Goal: Complete application form

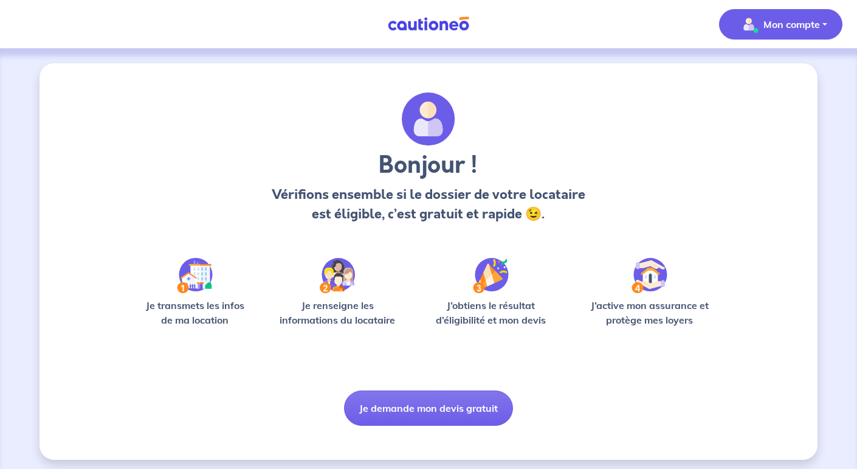
click at [779, 20] on p "Mon compte" at bounding box center [792, 24] width 57 height 15
click at [766, 80] on link "Mes informations" at bounding box center [769, 75] width 98 height 19
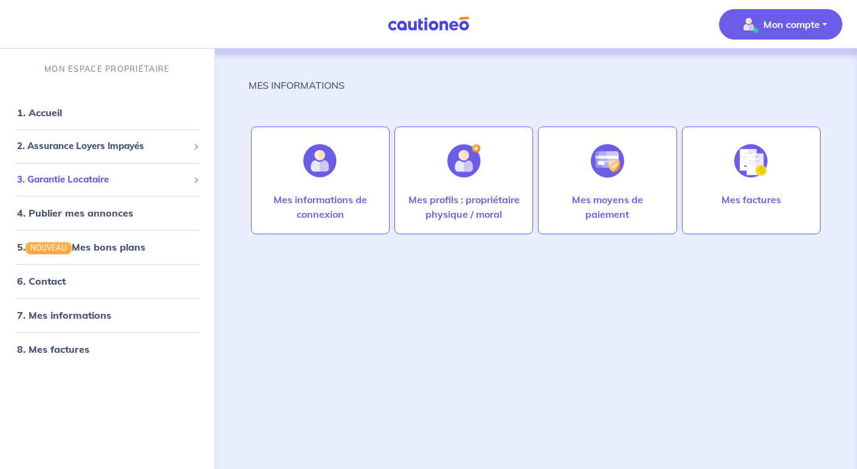
click at [95, 182] on span "3. Garantie Locataire" at bounding box center [102, 180] width 171 height 14
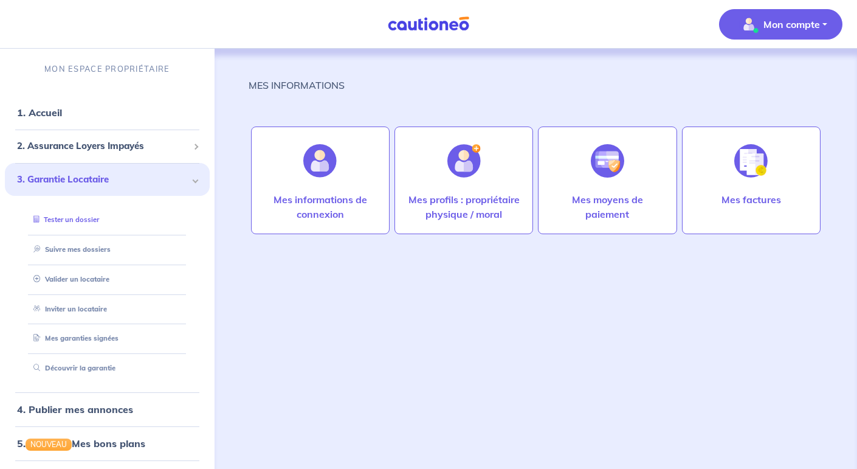
click at [81, 221] on link "Tester un dossier" at bounding box center [64, 219] width 71 height 9
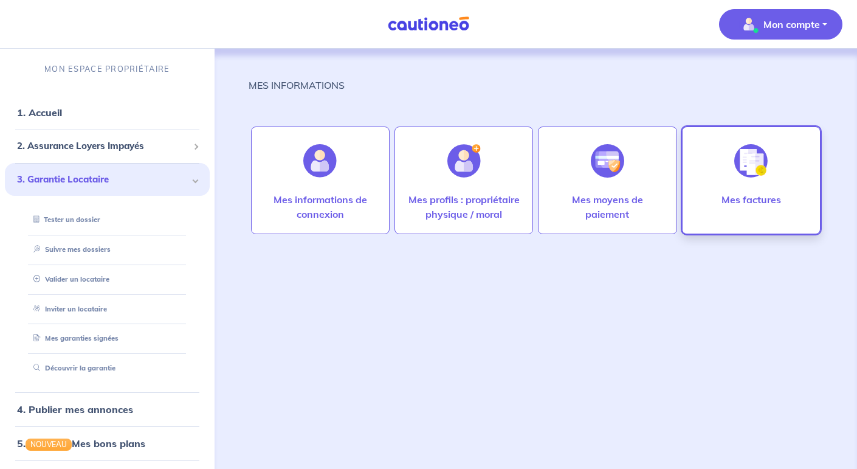
click at [773, 213] on div "Mes factures" at bounding box center [751, 211] width 79 height 39
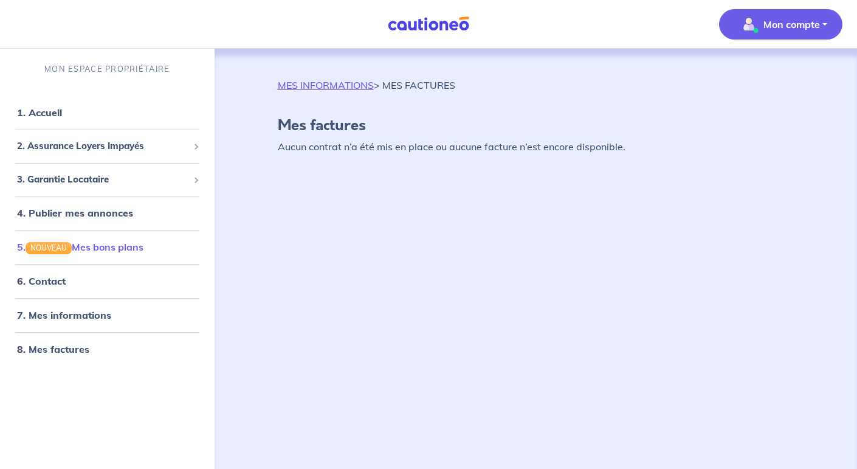
click at [89, 249] on link "5. NOUVEAU Mes bons plans" at bounding box center [80, 247] width 126 height 12
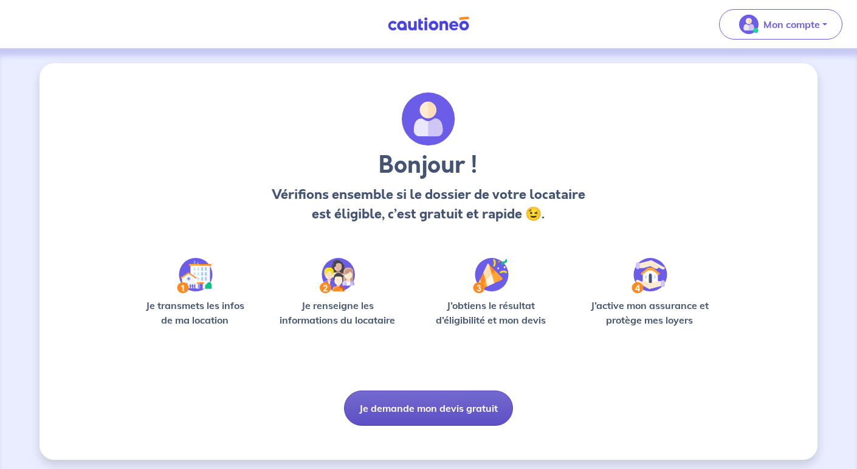
click at [439, 412] on button "Je demande mon devis gratuit" at bounding box center [428, 407] width 169 height 35
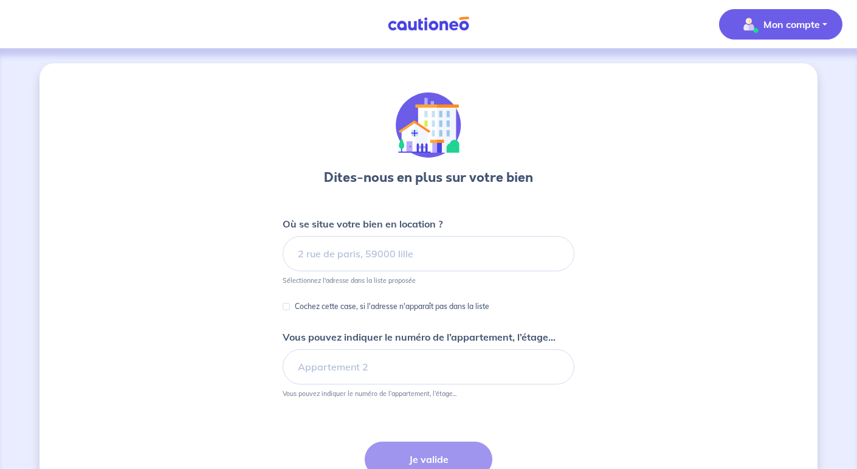
click at [776, 15] on span "Mon compte" at bounding box center [777, 24] width 86 height 19
click at [752, 73] on link "Mes informations" at bounding box center [769, 75] width 98 height 19
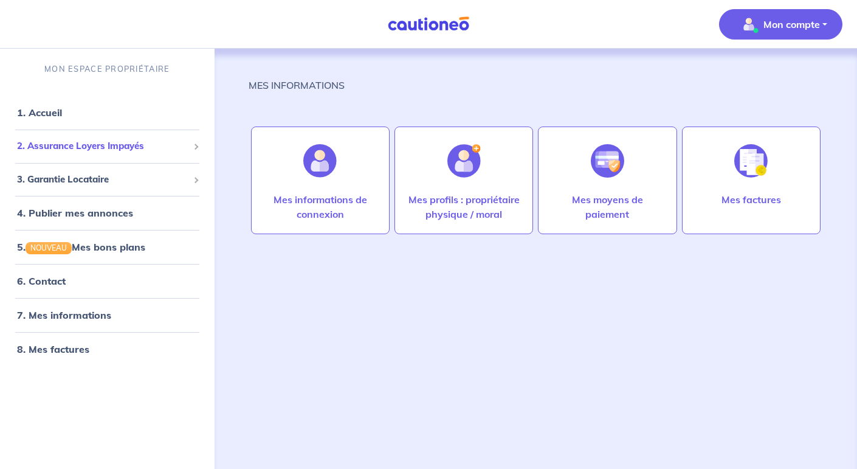
click at [90, 150] on span "2. Assurance Loyers Impayés" at bounding box center [102, 146] width 171 height 14
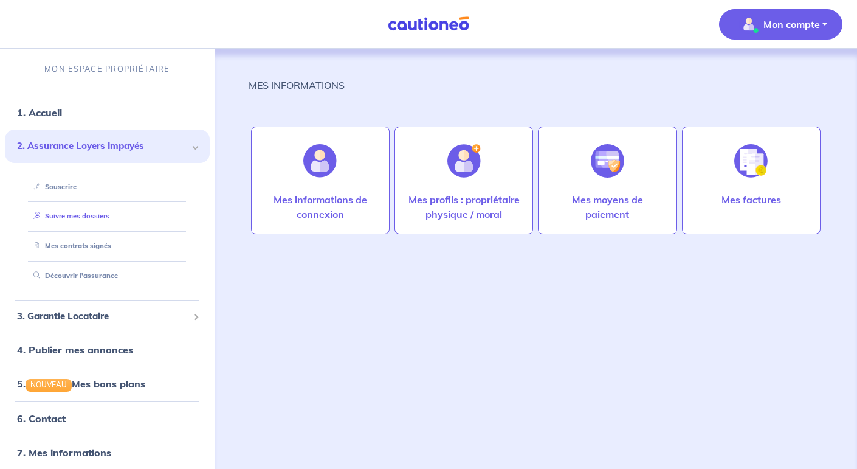
click at [98, 220] on link "Suivre mes dossiers" at bounding box center [69, 216] width 81 height 9
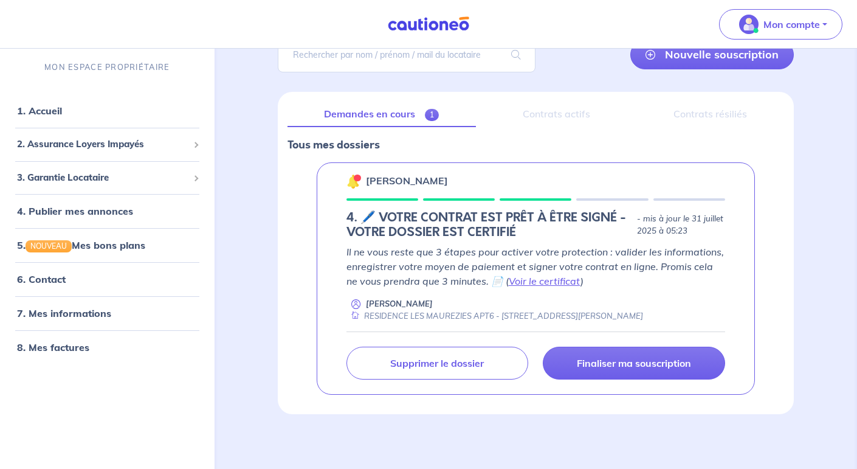
scroll to position [106, 0]
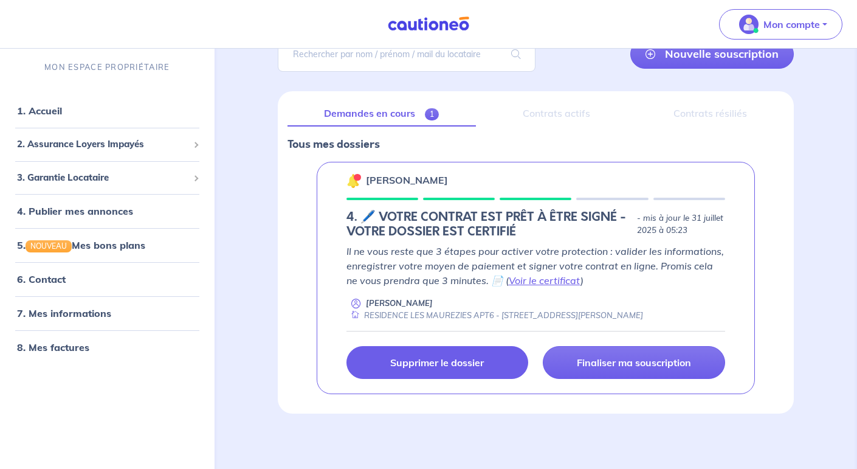
click at [451, 351] on link "Supprimer le dossier" at bounding box center [438, 362] width 182 height 33
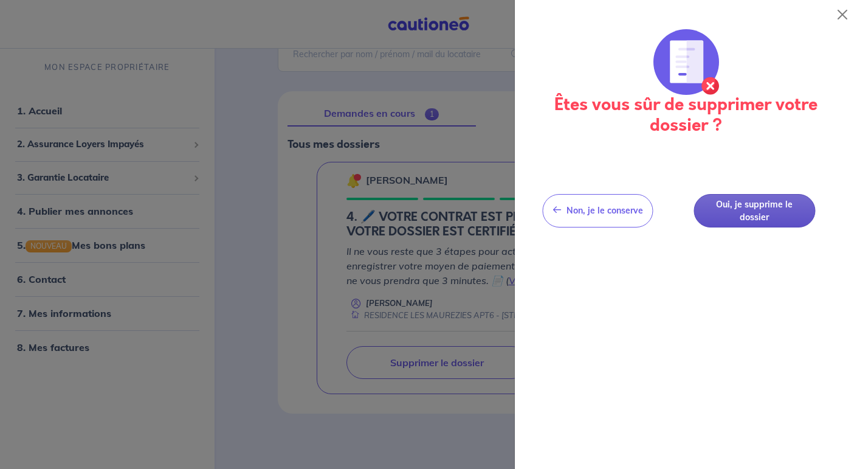
click at [758, 223] on button "Oui, je supprime le dossier" at bounding box center [755, 210] width 122 height 33
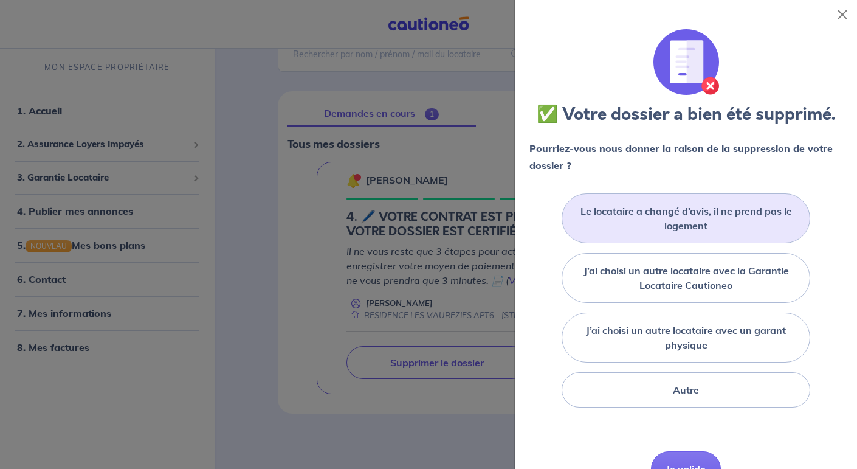
click at [690, 209] on label "Le locataire a changé d’avis, il ne prend pas le logement" at bounding box center [686, 218] width 218 height 29
click at [0, 0] on input "Le locataire a changé d’avis, il ne prend pas le logement" at bounding box center [0, 0] width 0 height 0
click at [662, 213] on label "Le locataire a changé d’avis, il ne prend pas le logement" at bounding box center [686, 218] width 218 height 29
click at [0, 0] on input "Le locataire a changé d’avis, il ne prend pas le logement" at bounding box center [0, 0] width 0 height 0
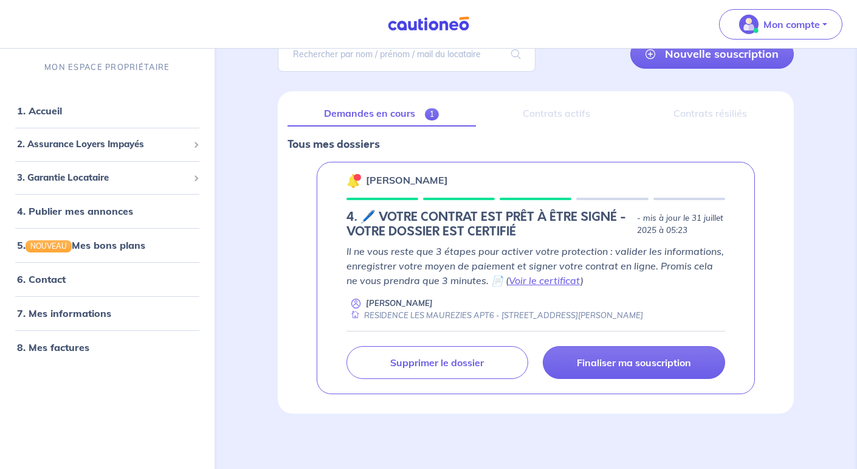
scroll to position [76, 0]
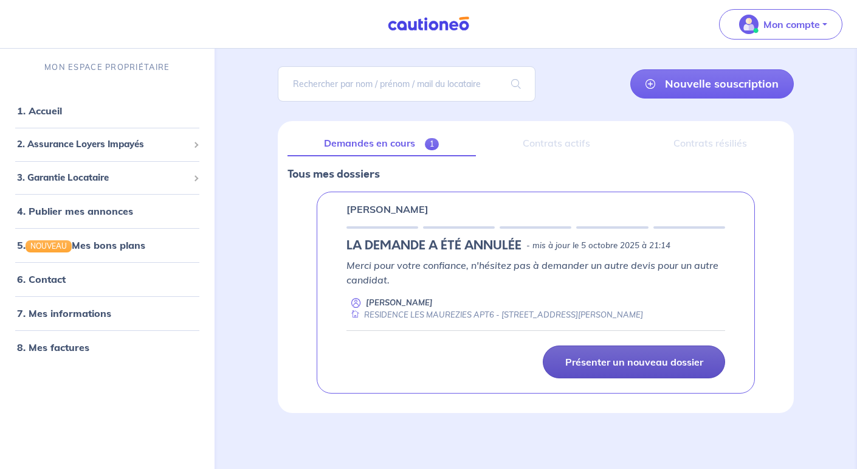
click at [618, 360] on p "Présenter un nouveau dossier" at bounding box center [634, 362] width 138 height 12
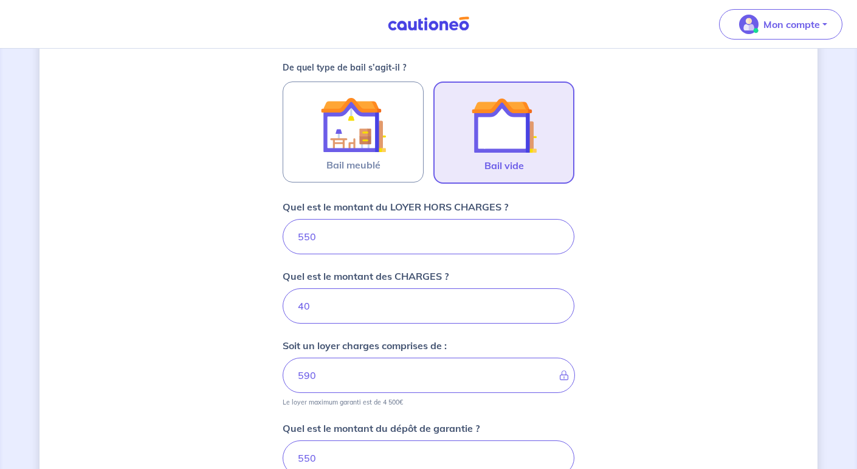
scroll to position [350, 0]
click at [359, 240] on input "550" at bounding box center [429, 235] width 292 height 35
type input "5"
type input "45"
type input "500"
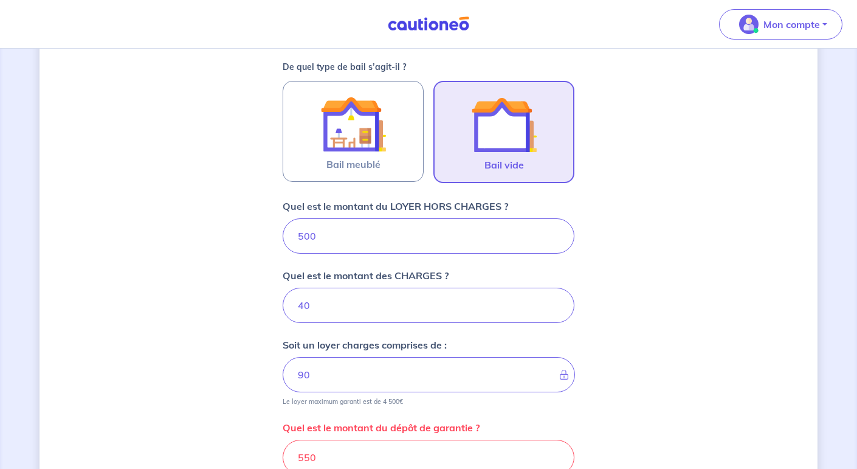
type input "540"
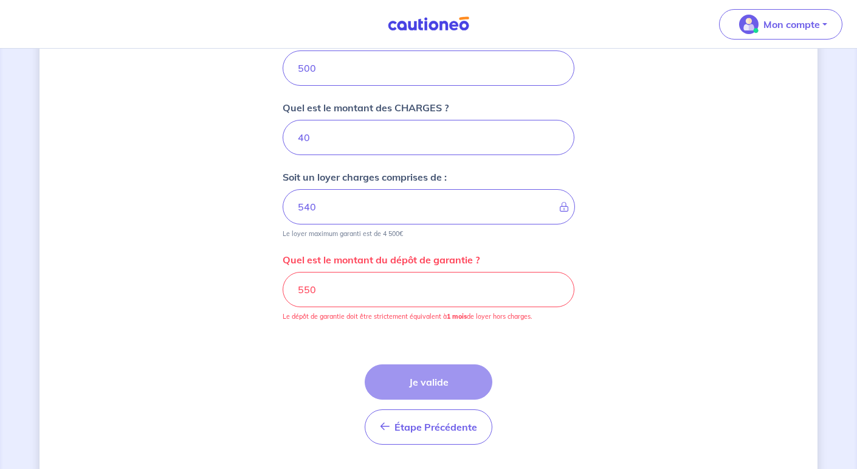
scroll to position [519, 0]
type input "500"
click at [375, 285] on input "550" at bounding box center [429, 288] width 292 height 35
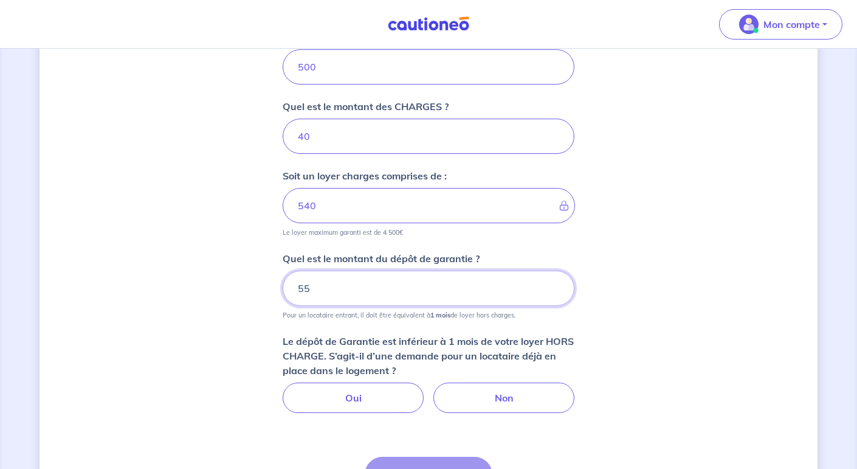
type input "5"
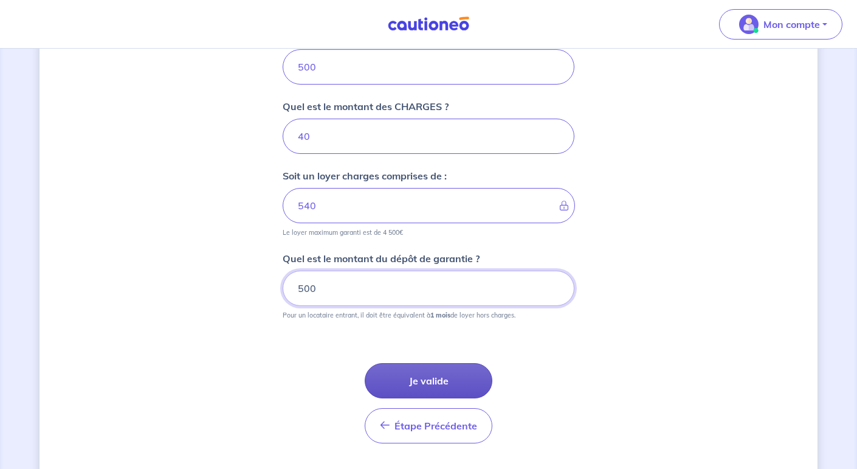
type input "500"
click at [461, 378] on button "Je valide" at bounding box center [429, 380] width 128 height 35
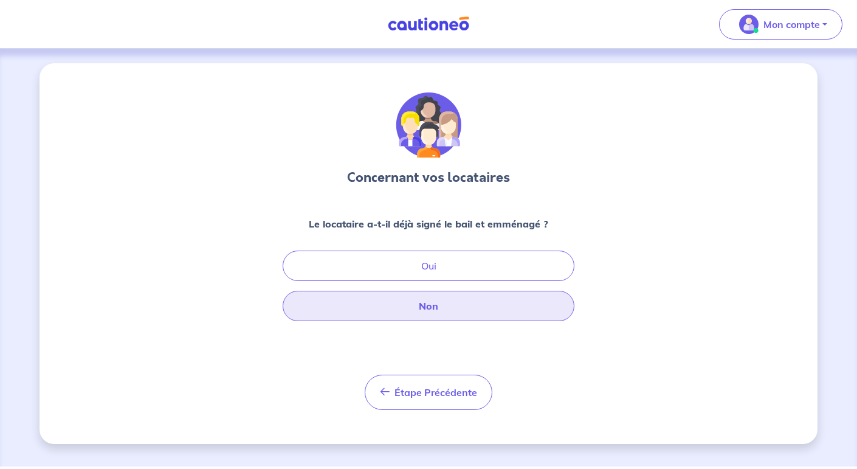
click at [460, 315] on button "Non" at bounding box center [429, 306] width 292 height 30
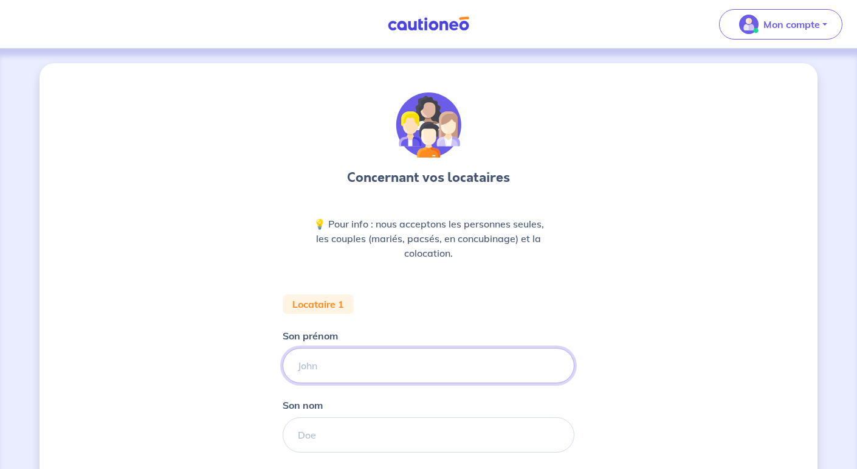
click at [398, 370] on input "Son prénom" at bounding box center [429, 365] width 292 height 35
type input "[PERSON_NAME]"
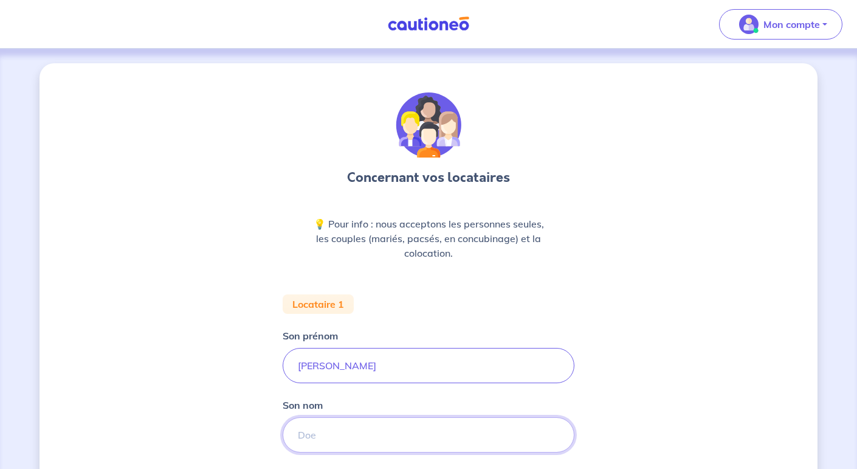
click at [343, 446] on input "Son nom" at bounding box center [429, 434] width 292 height 35
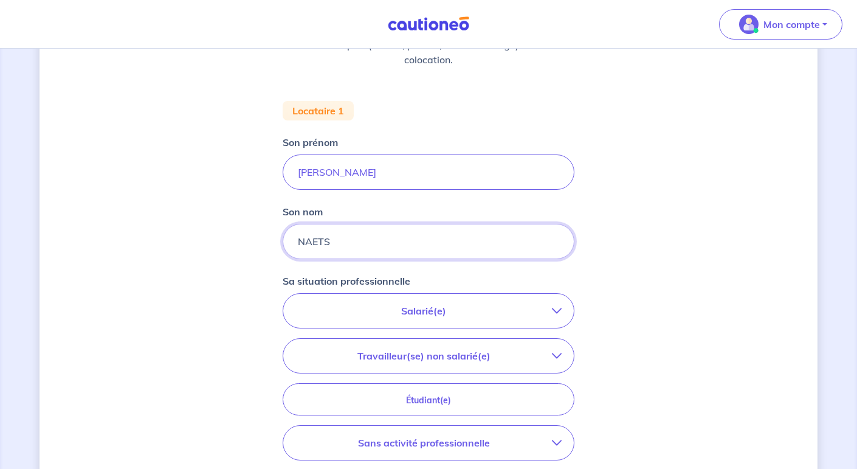
scroll to position [204, 0]
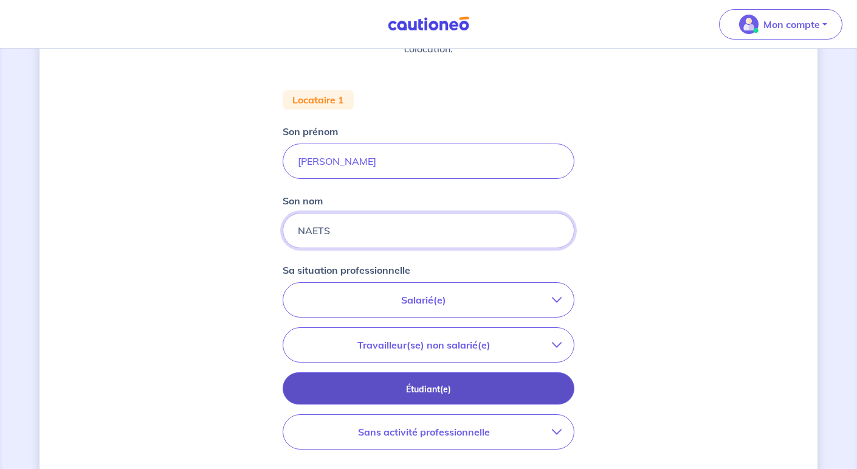
type input "NAETS"
click at [504, 375] on button "Étudiant(e)" at bounding box center [429, 388] width 292 height 32
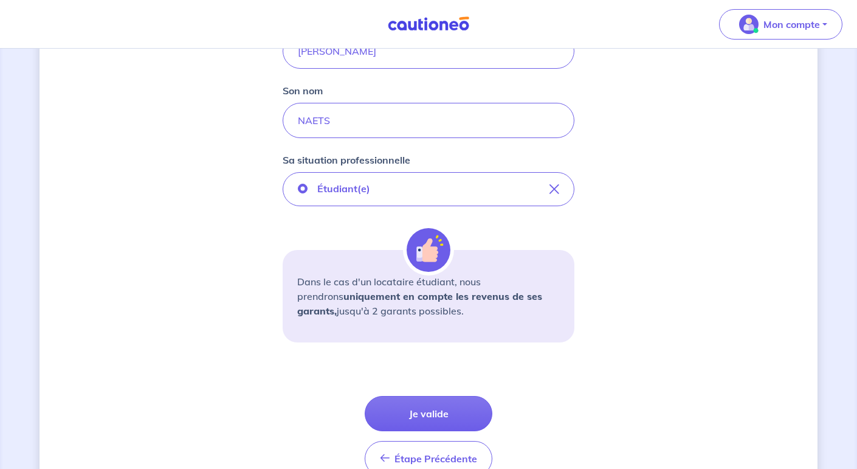
scroll to position [311, 0]
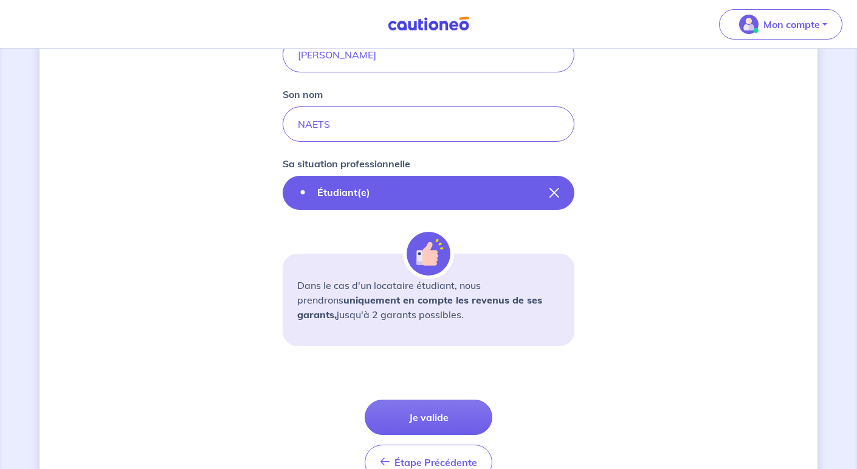
click at [424, 204] on button "Étudiant(e)" at bounding box center [429, 193] width 292 height 34
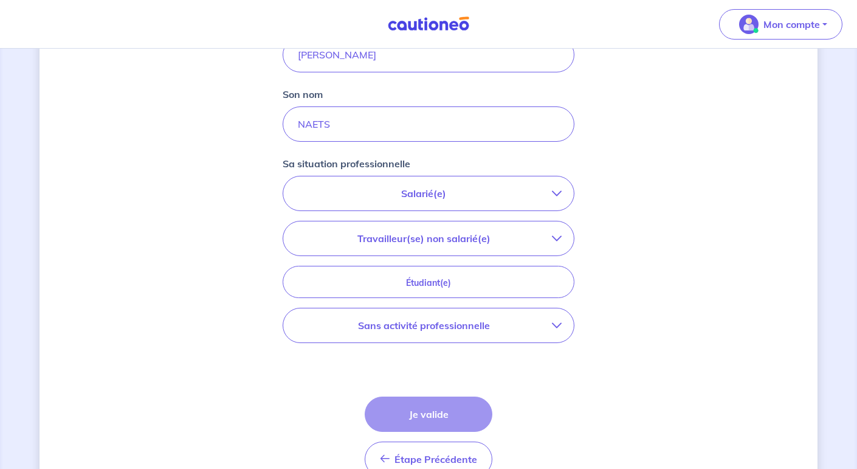
click at [559, 236] on icon "button" at bounding box center [557, 238] width 10 height 10
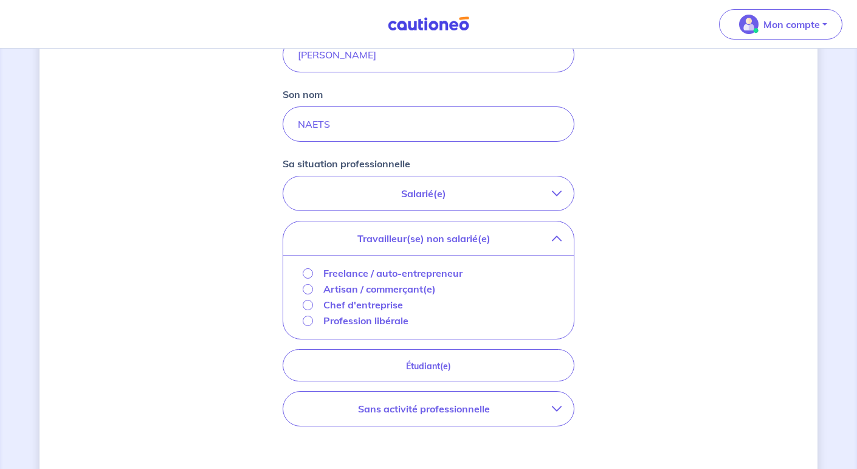
click at [559, 236] on icon "button" at bounding box center [557, 238] width 10 height 10
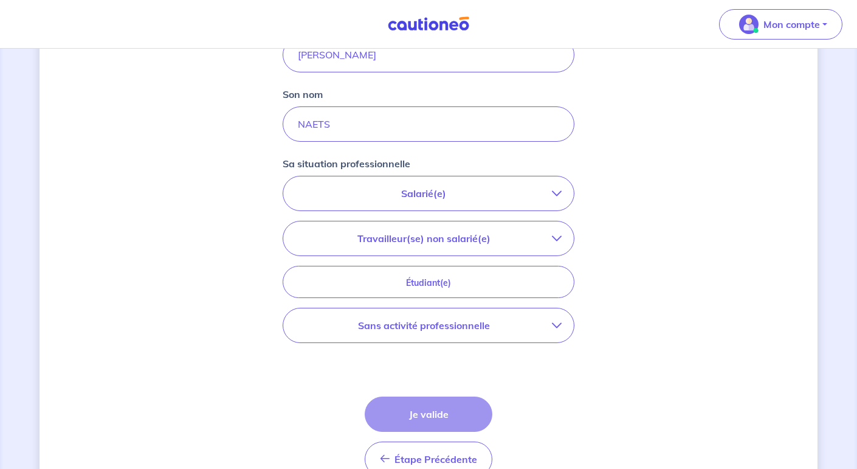
click at [558, 185] on button "Salarié(e)" at bounding box center [428, 193] width 291 height 34
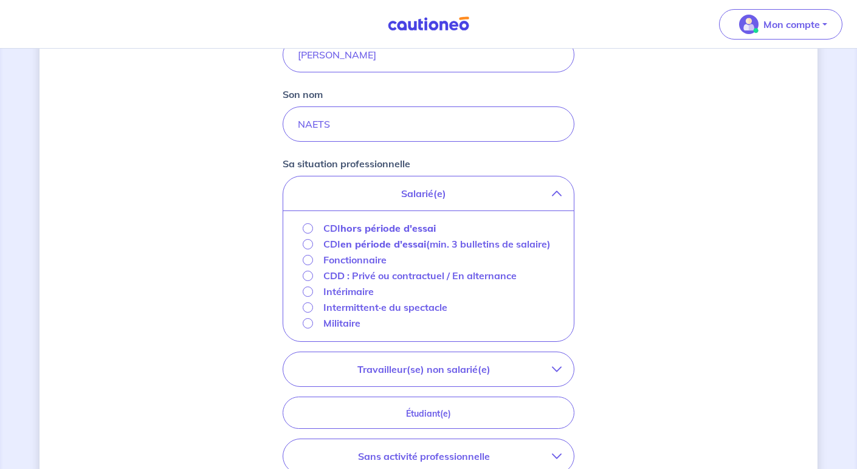
click at [560, 188] on icon "button" at bounding box center [557, 193] width 10 height 10
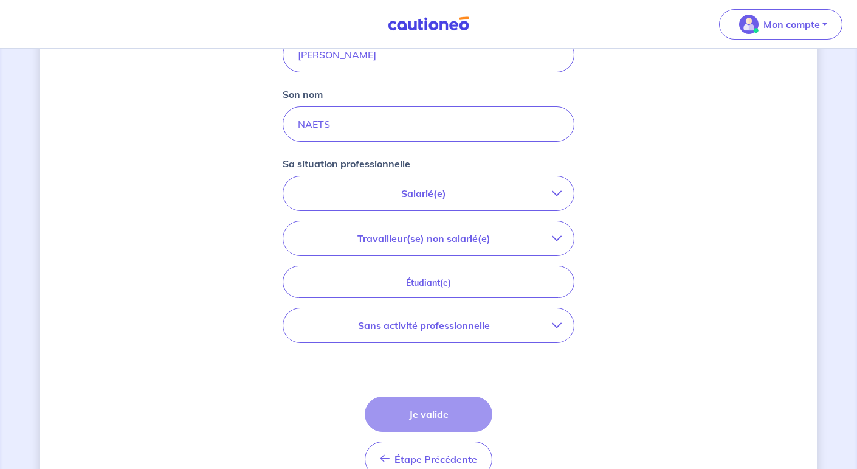
click at [551, 196] on p "Salarié(e)" at bounding box center [423, 193] width 257 height 15
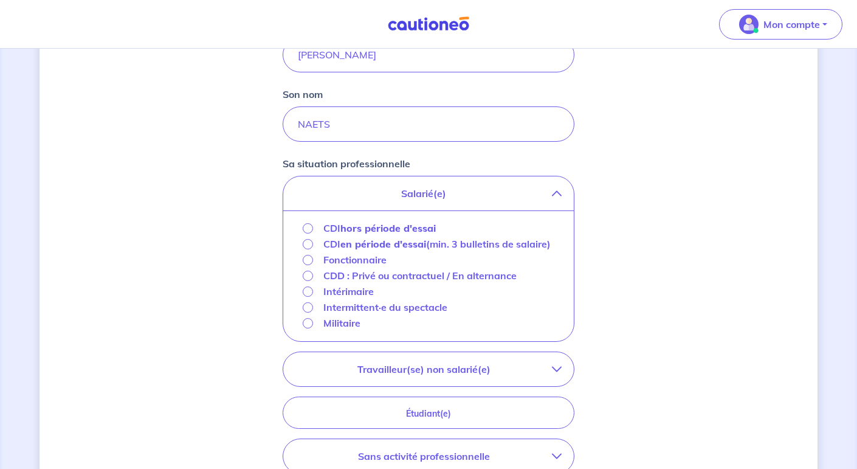
click at [561, 195] on icon "button" at bounding box center [557, 193] width 10 height 10
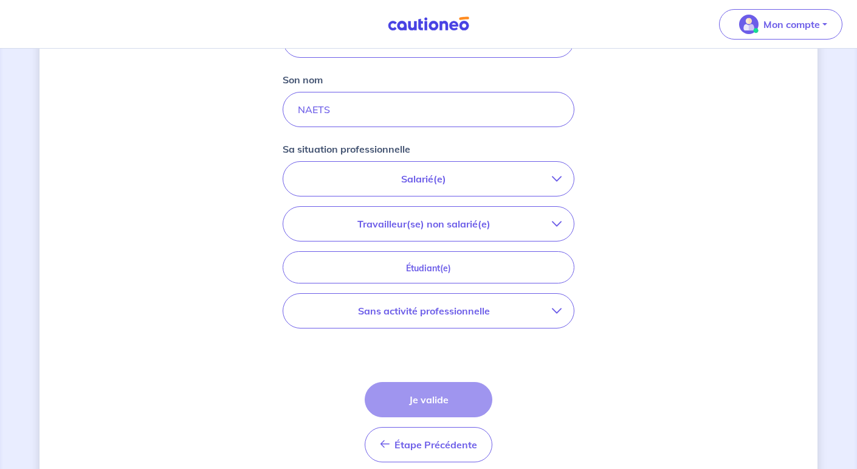
scroll to position [326, 0]
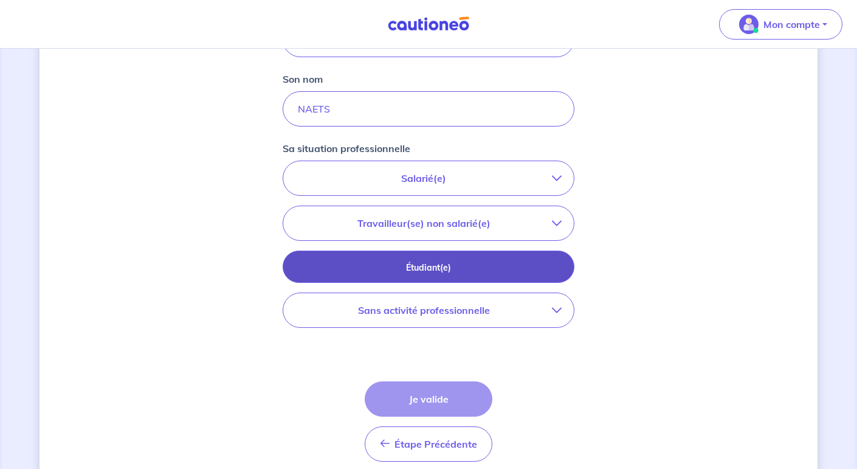
click at [456, 267] on p "Étudiant(e)" at bounding box center [428, 267] width 261 height 13
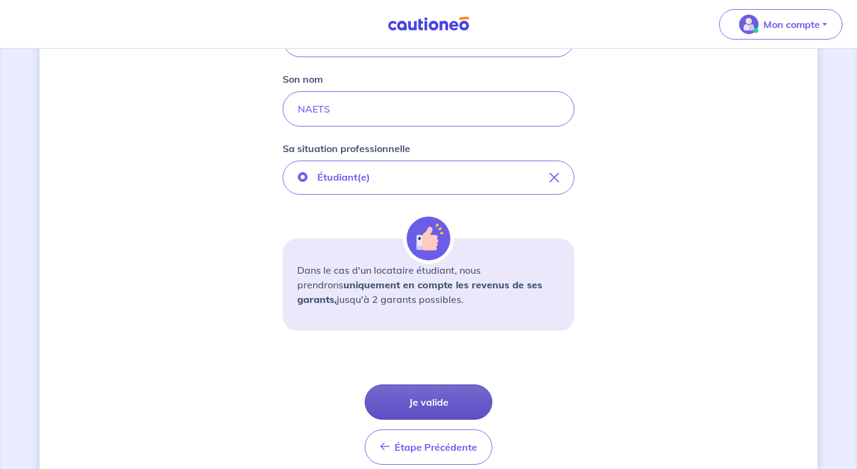
click at [429, 405] on button "Je valide" at bounding box center [429, 401] width 128 height 35
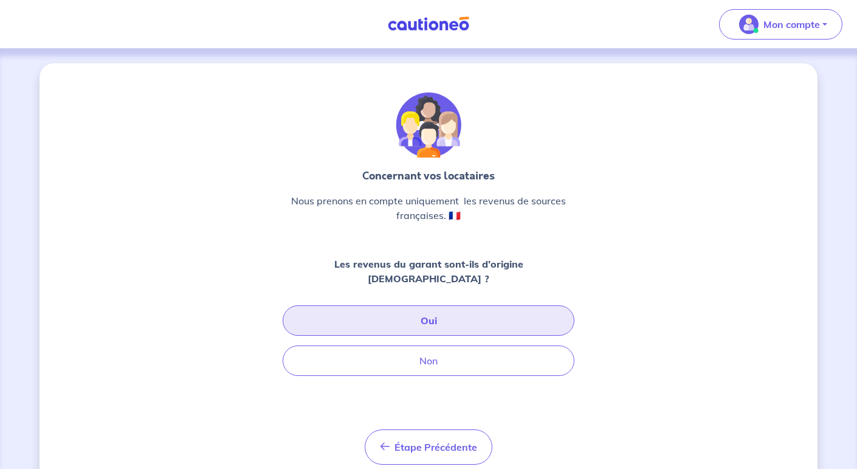
click at [423, 308] on button "Oui" at bounding box center [429, 320] width 292 height 30
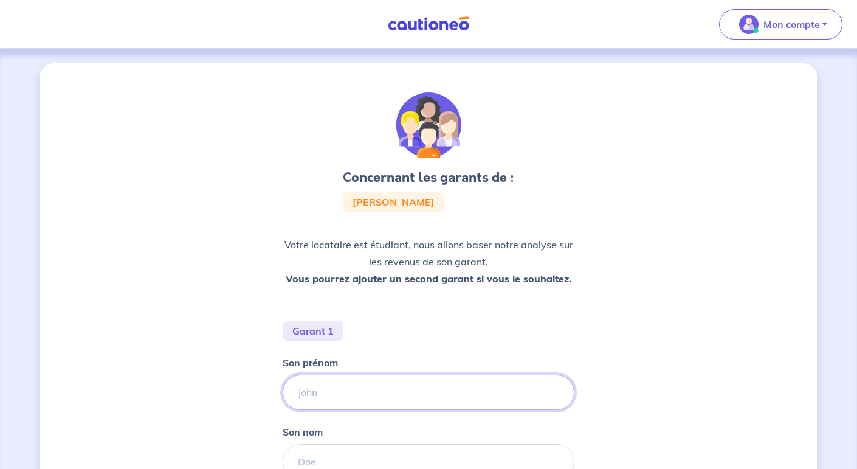
click at [379, 389] on input "Son prénom" at bounding box center [429, 392] width 292 height 35
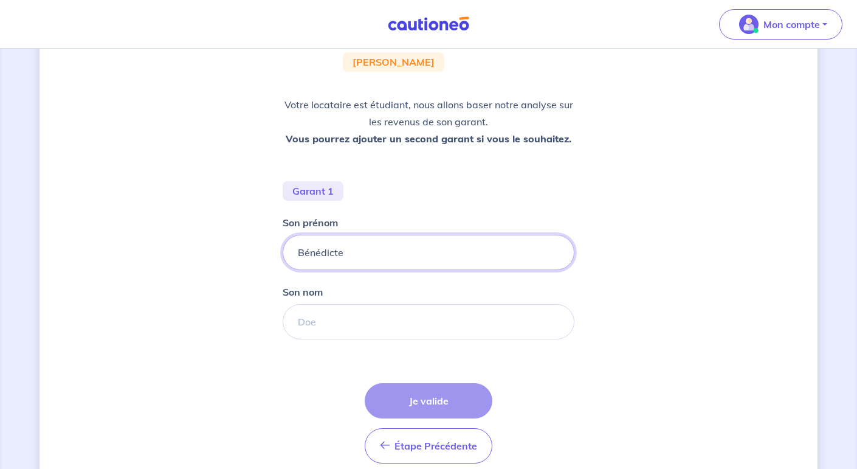
scroll to position [148, 0]
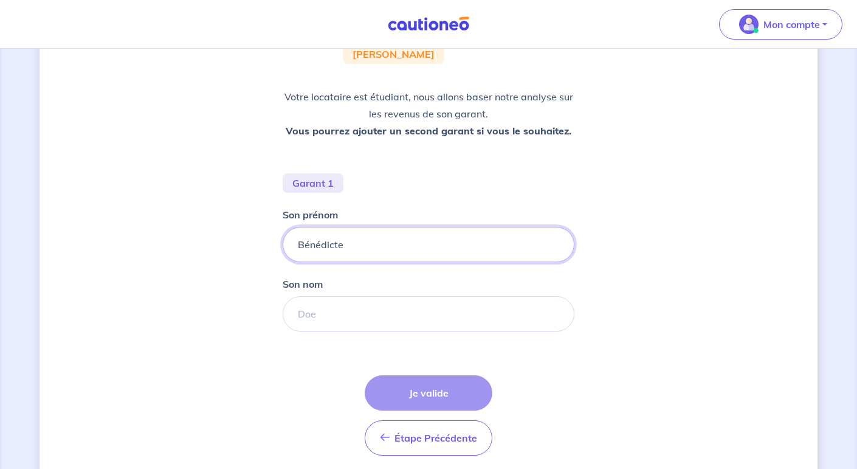
type input "Bénédicte"
click at [368, 320] on input "Son nom" at bounding box center [429, 313] width 292 height 35
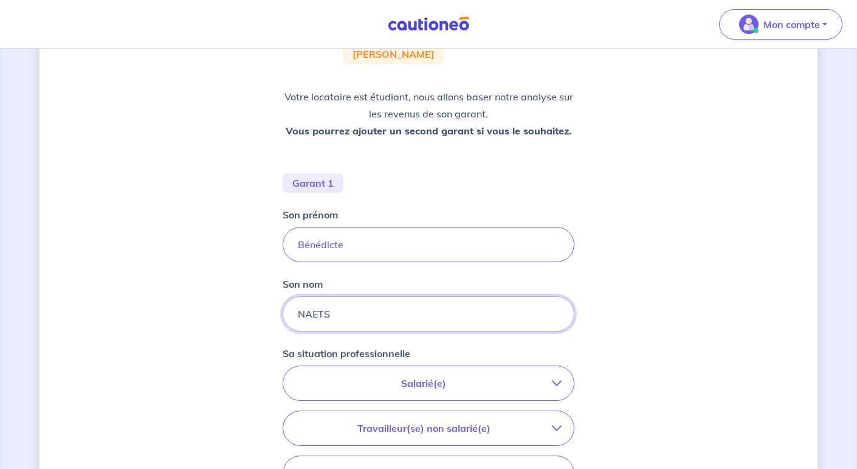
type input "NAETS"
click at [660, 351] on div "Concernant les garants de : [PERSON_NAME] Votre locataire est étudiant, nous al…" at bounding box center [429, 291] width 778 height 753
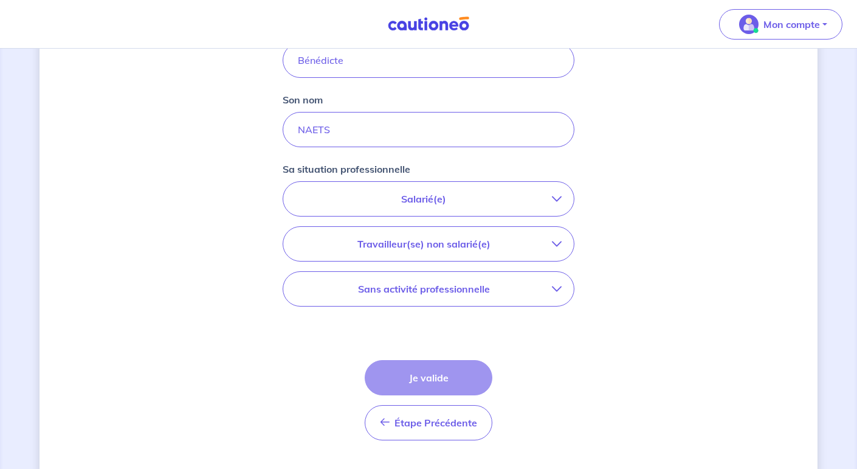
scroll to position [358, 0]
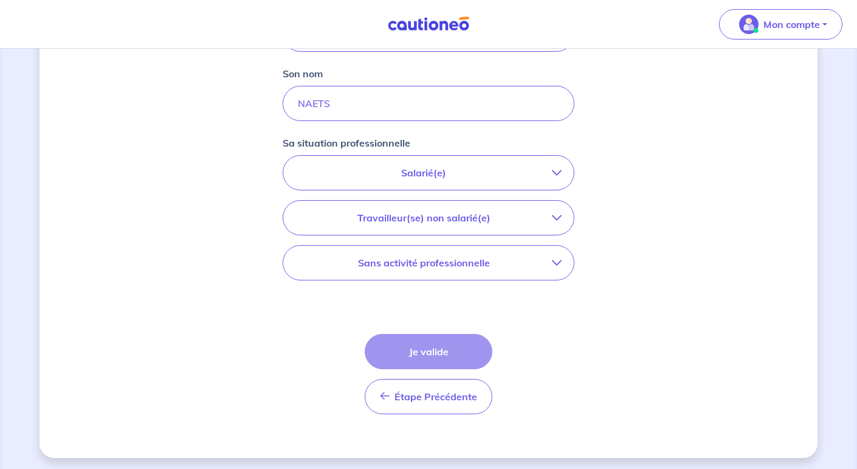
click at [431, 173] on p "Salarié(e)" at bounding box center [423, 172] width 257 height 15
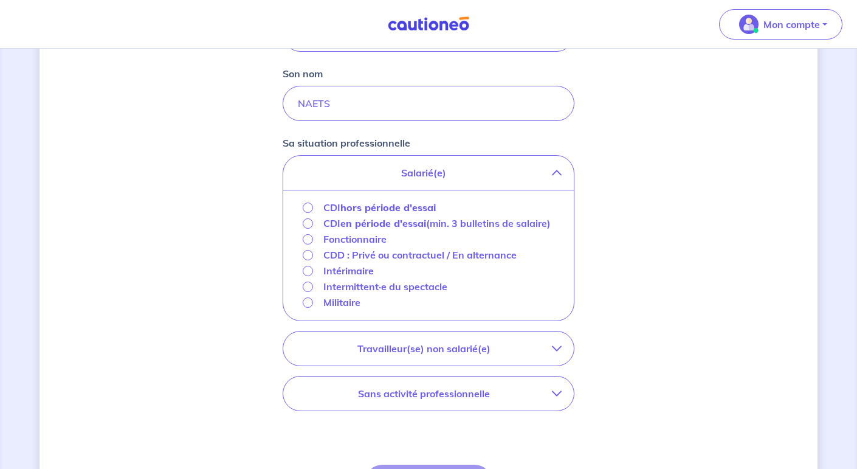
click at [347, 252] on p "CDD : Privé ou contractuel / En alternance" at bounding box center [419, 254] width 193 height 15
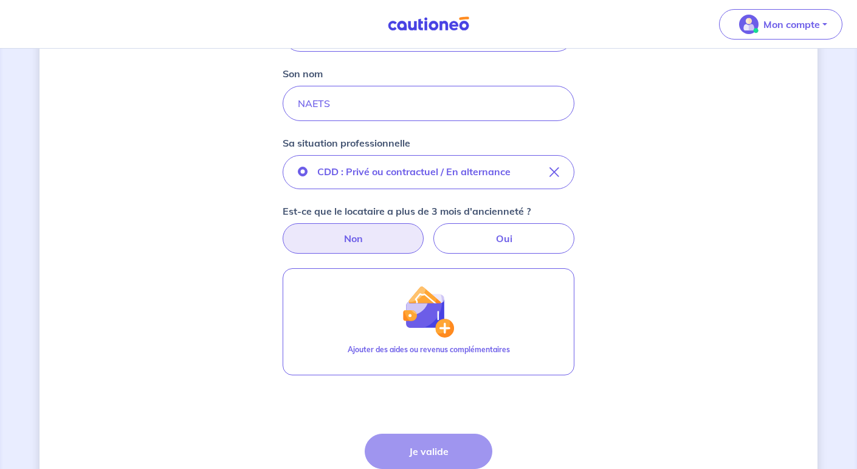
click at [396, 244] on label "Non" at bounding box center [353, 238] width 141 height 30
click at [425, 231] on input "Non" at bounding box center [429, 227] width 8 height 8
radio input "true"
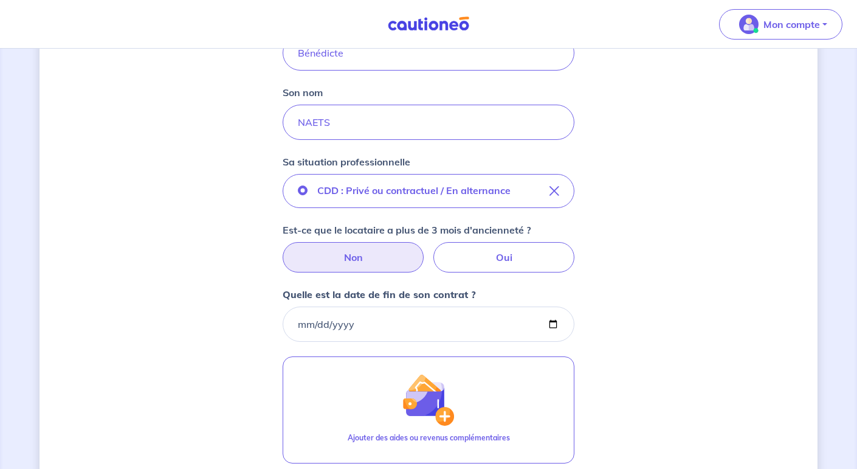
scroll to position [340, 0]
click at [457, 257] on label "Oui" at bounding box center [504, 256] width 141 height 30
click at [433, 249] on input "Oui" at bounding box center [429, 245] width 8 height 8
radio input "true"
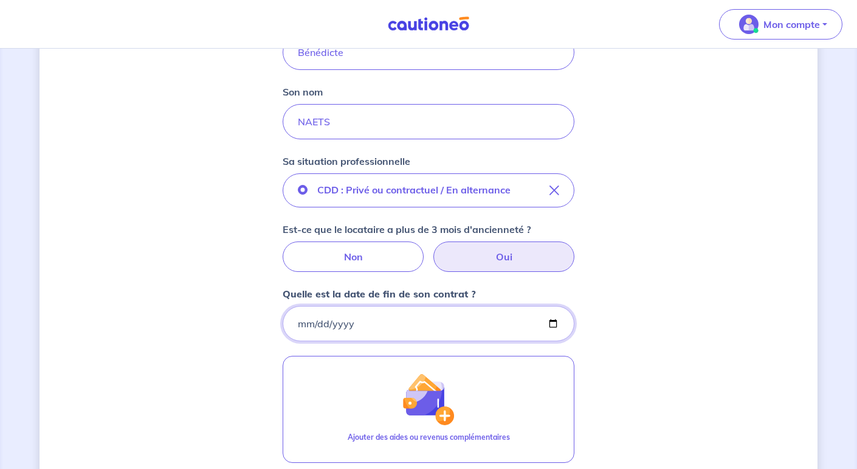
click at [365, 320] on input "Quelle est la date de fin de son contrat ?" at bounding box center [429, 323] width 292 height 35
click at [308, 325] on input "Quelle est la date de fin de son contrat ?" at bounding box center [429, 323] width 292 height 35
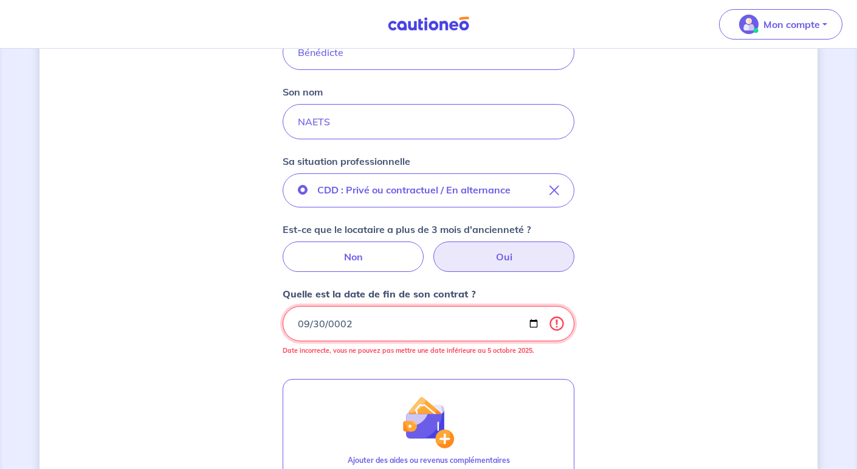
type input "0020-09-30"
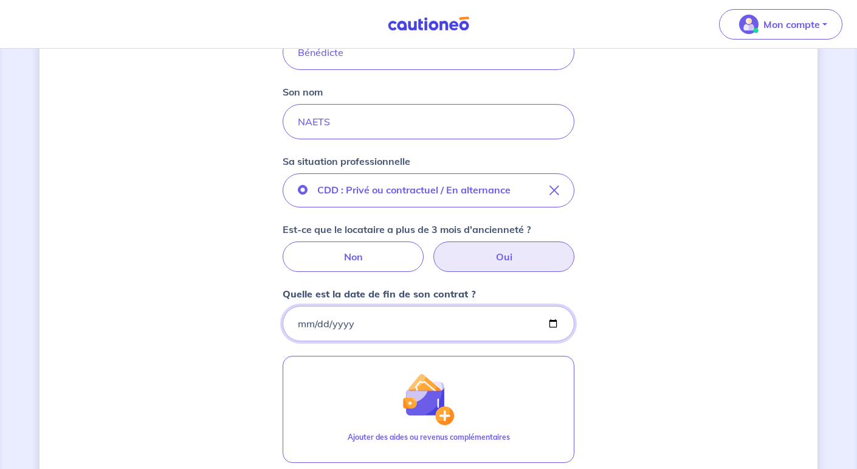
click at [553, 322] on input "Quelle est la date de fin de son contrat ?" at bounding box center [429, 323] width 292 height 35
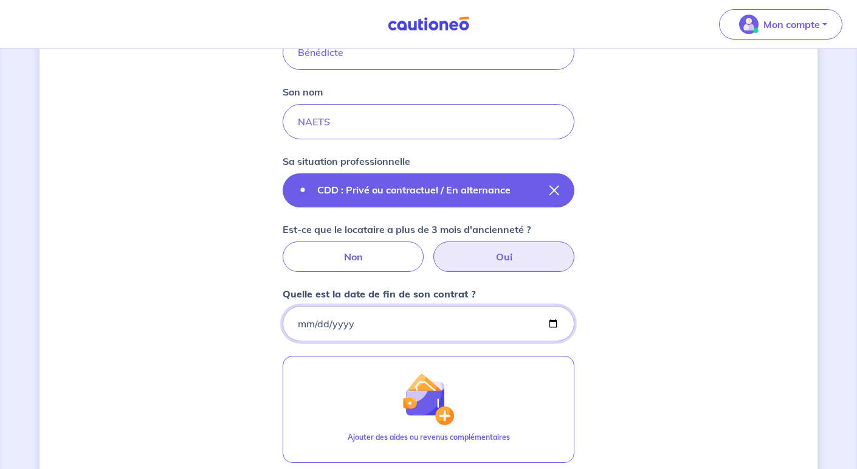
type input "[DATE]"
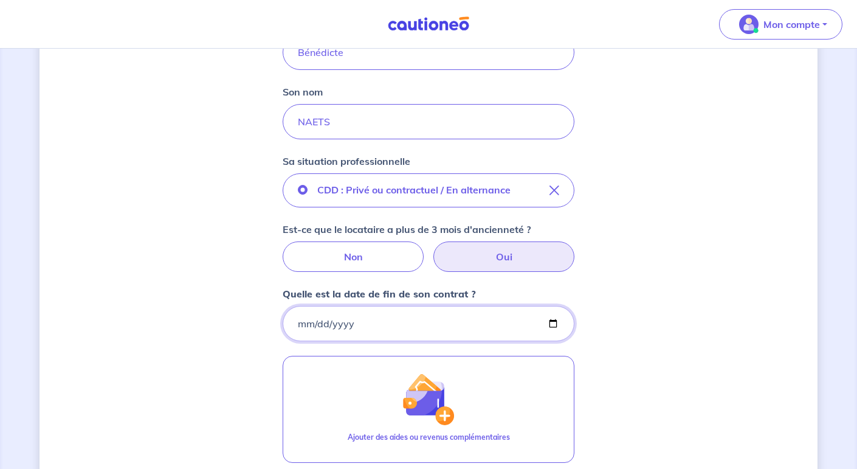
scroll to position [527, 0]
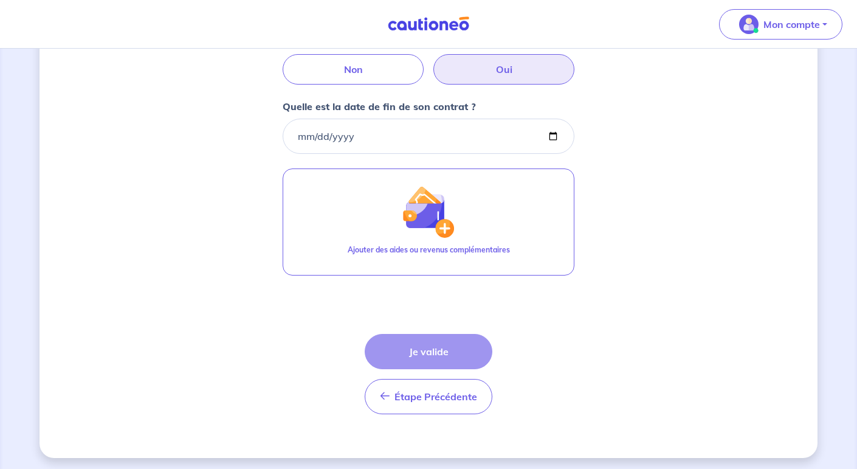
click at [407, 359] on div "Étape Précédente Précédent Je valide Je valide" at bounding box center [429, 374] width 128 height 80
click at [409, 349] on div "Étape Précédente Précédent Je valide Je valide" at bounding box center [429, 374] width 128 height 80
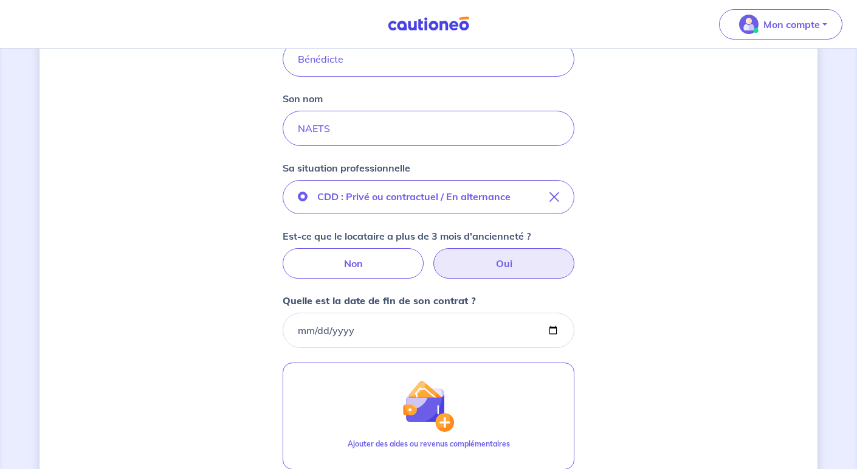
scroll to position [337, 0]
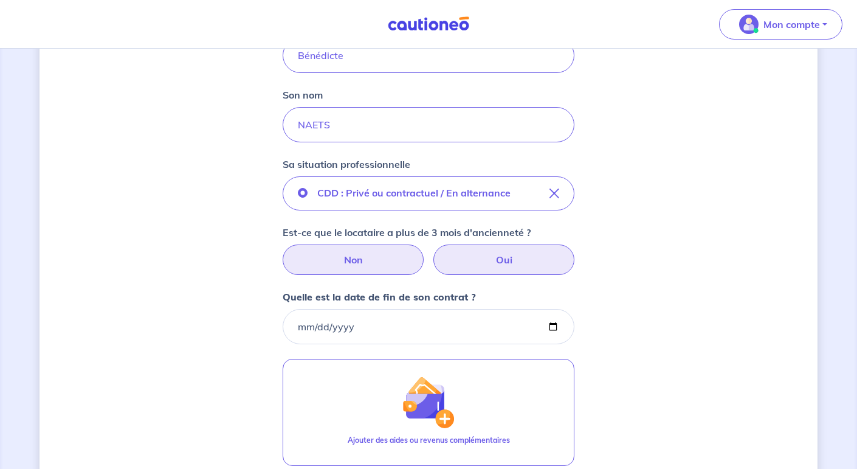
click at [339, 257] on label "Non" at bounding box center [353, 259] width 141 height 30
click at [425, 252] on input "Non" at bounding box center [429, 248] width 8 height 8
radio input "true"
click at [339, 257] on label "Non" at bounding box center [353, 259] width 141 height 30
click at [425, 252] on input "Non" at bounding box center [429, 248] width 8 height 8
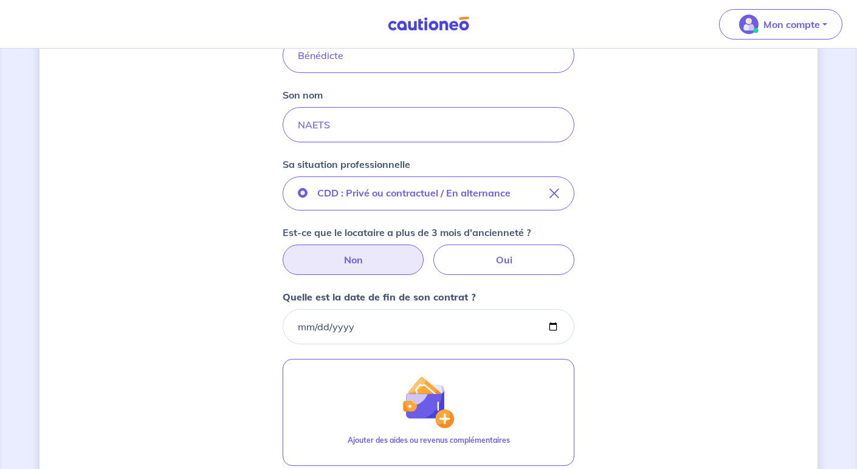
click at [339, 257] on label "Non" at bounding box center [353, 259] width 141 height 30
click at [425, 252] on input "Non" at bounding box center [429, 248] width 8 height 8
click at [474, 254] on label "Oui" at bounding box center [504, 259] width 141 height 30
click at [433, 252] on input "Oui" at bounding box center [429, 248] width 8 height 8
radio input "true"
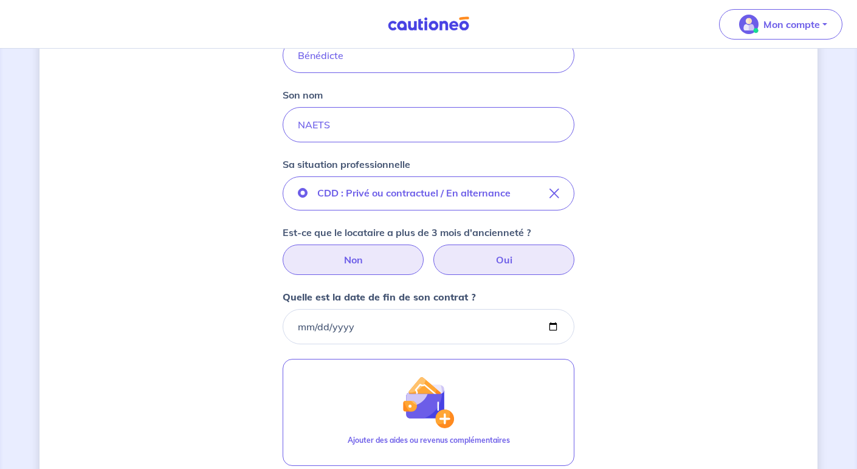
click at [349, 265] on label "Non" at bounding box center [353, 259] width 141 height 30
click at [425, 252] on input "Non" at bounding box center [429, 248] width 8 height 8
radio input "true"
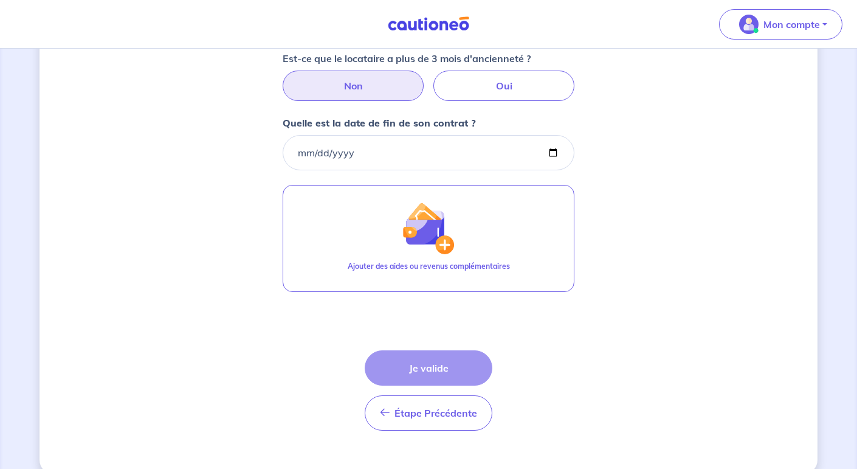
scroll to position [527, 0]
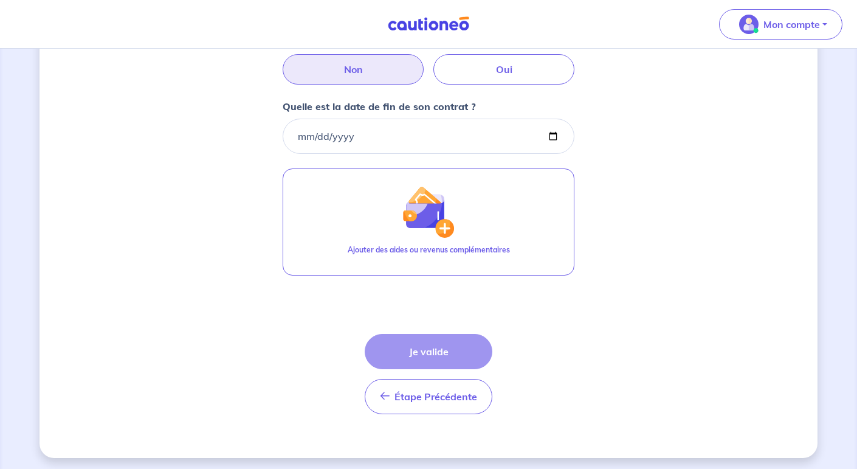
click at [423, 348] on div "Étape Précédente Précédent Je valide Je valide" at bounding box center [429, 374] width 128 height 80
drag, startPoint x: 383, startPoint y: 136, endPoint x: 283, endPoint y: 106, distance: 104.7
click at [283, 106] on div "Quelle est la date de fin de son contrat ? [DATE]" at bounding box center [429, 126] width 292 height 55
click at [368, 135] on input "Quelle est la date de fin de son contrat ?" at bounding box center [429, 136] width 292 height 35
click at [361, 131] on input "Quelle est la date de fin de son contrat ?" at bounding box center [429, 136] width 292 height 35
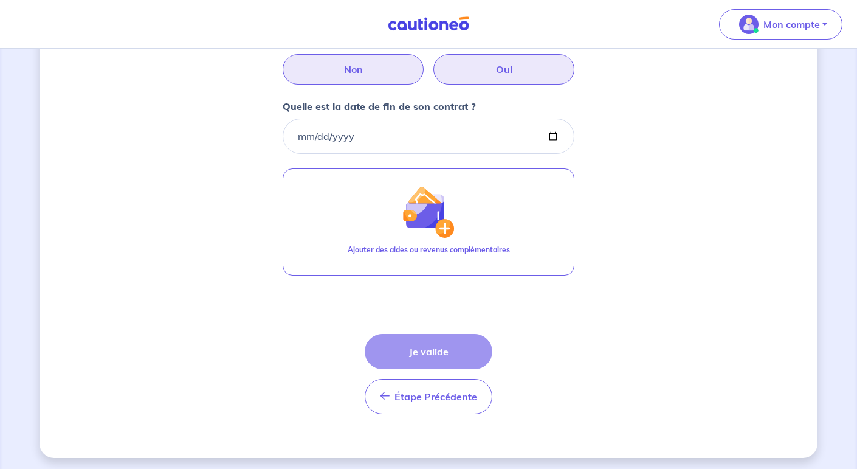
click at [491, 61] on label "Oui" at bounding box center [504, 69] width 141 height 30
click at [433, 61] on input "Oui" at bounding box center [429, 58] width 8 height 8
radio input "true"
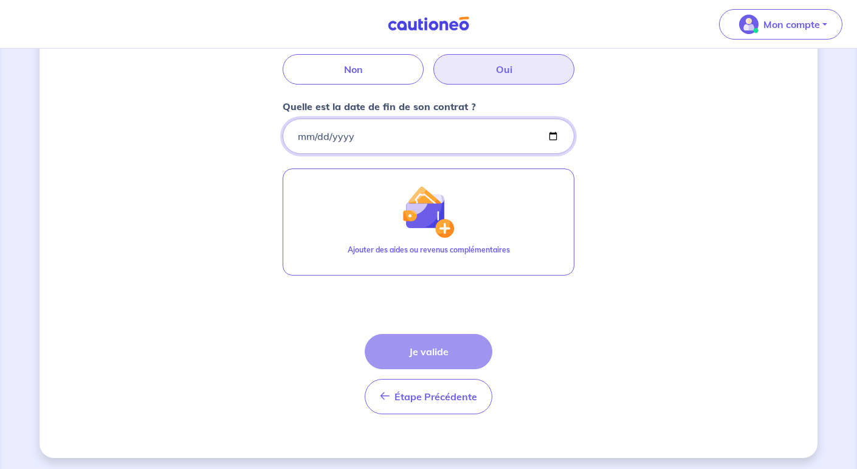
click at [556, 134] on input "Quelle est la date de fin de son contrat ?" at bounding box center [429, 136] width 292 height 35
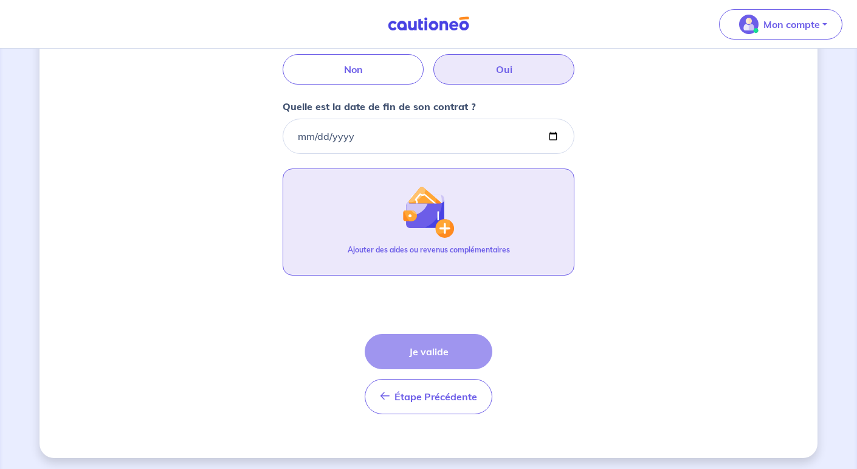
type input "[DATE]"
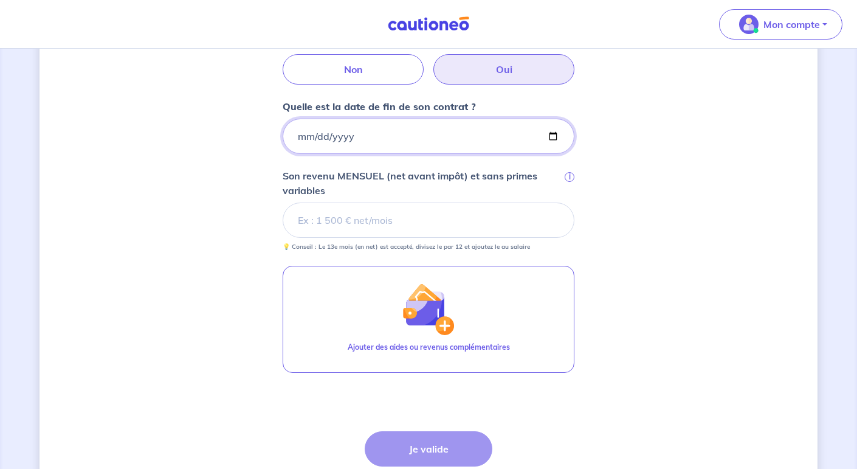
click at [555, 129] on input "[DATE]" at bounding box center [429, 136] width 292 height 35
click at [738, 224] on div "Concernant les garants de : [PERSON_NAME] Votre locataire est étudiant, nous al…" at bounding box center [429, 45] width 778 height 1019
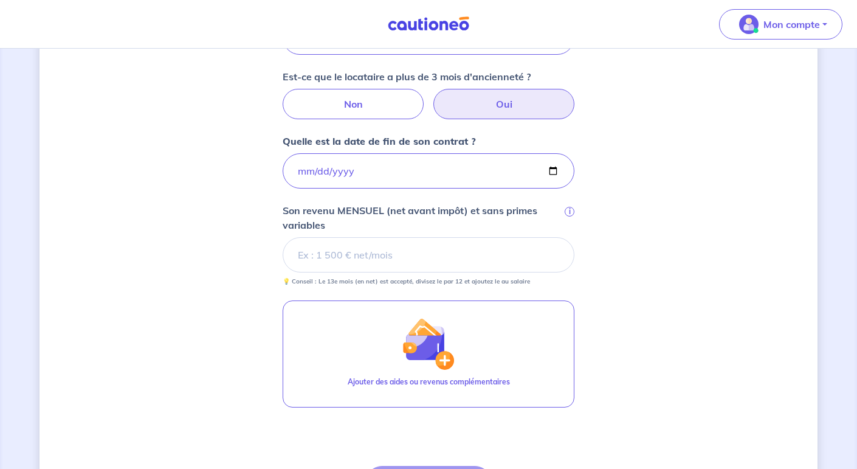
scroll to position [493, 0]
